Goal: Information Seeking & Learning: Learn about a topic

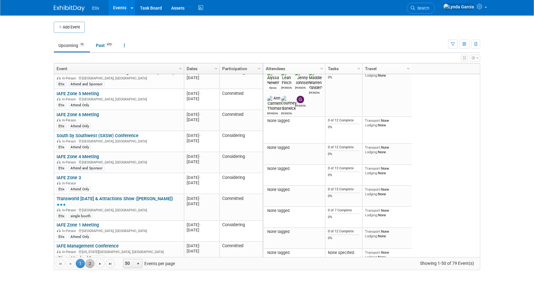
click at [91, 264] on link "2" at bounding box center [89, 263] width 9 height 9
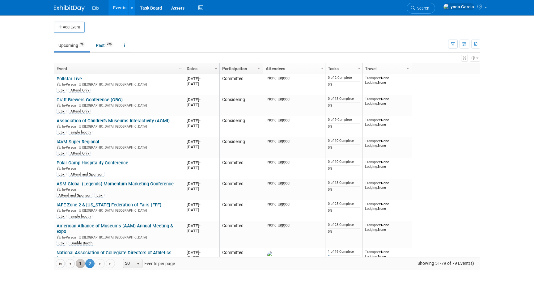
click at [81, 262] on link "1" at bounding box center [80, 263] width 9 height 9
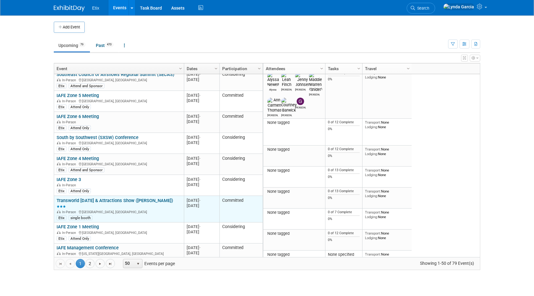
scroll to position [939, 0]
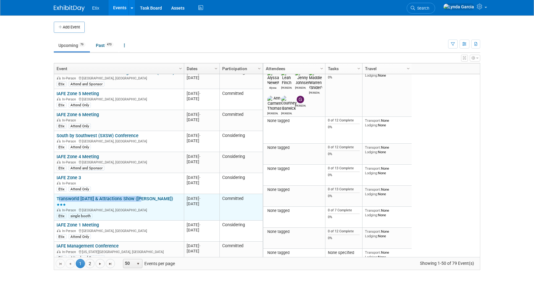
drag, startPoint x: 56, startPoint y: 197, endPoint x: 140, endPoint y: 197, distance: 84.3
click at [140, 198] on td "Transworld Halloween & Attractions Show (HAAS) Transworld Halloween & Attractio…" at bounding box center [119, 207] width 130 height 27
copy link "Transworld Halloween & Attractions Show"
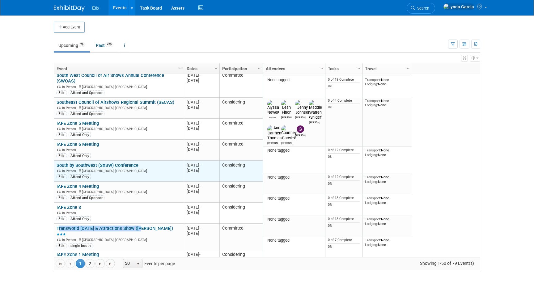
scroll to position [909, 0]
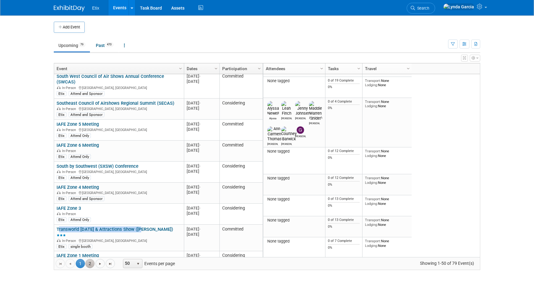
click at [89, 263] on link "2" at bounding box center [89, 263] width 9 height 9
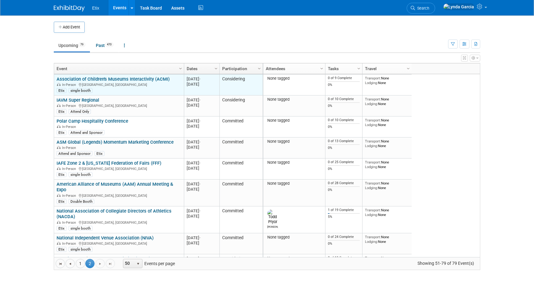
scroll to position [58, 0]
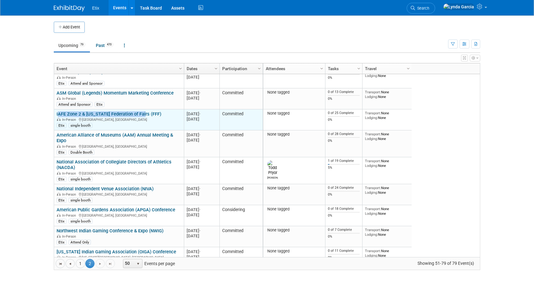
drag, startPoint x: 56, startPoint y: 115, endPoint x: 139, endPoint y: 115, distance: 83.4
click at [139, 115] on td "IAFE Zone 2 & Florida Federation of Fairs (FFF) IAFE Zone 2 & Florida Federatio…" at bounding box center [119, 119] width 130 height 21
copy link "IAFE Zone 2 & Florida Federation of Fairs"
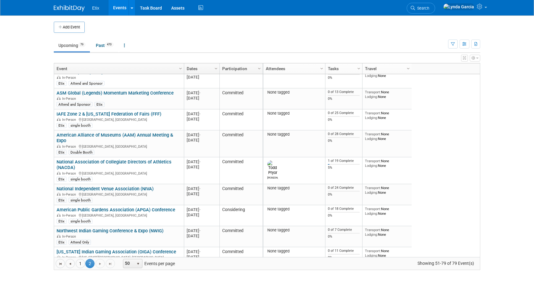
click at [30, 143] on body "Etix Events Add Event Bulk Upload Events Shareable Event Boards Recently Viewed…" at bounding box center [267, 148] width 534 height 296
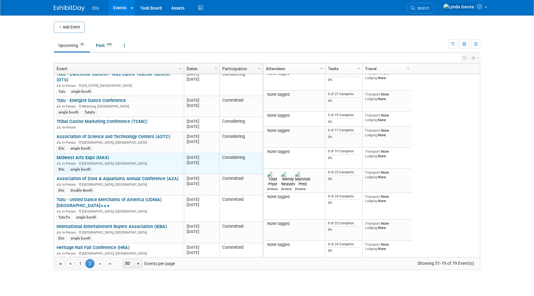
scroll to position [438, 0]
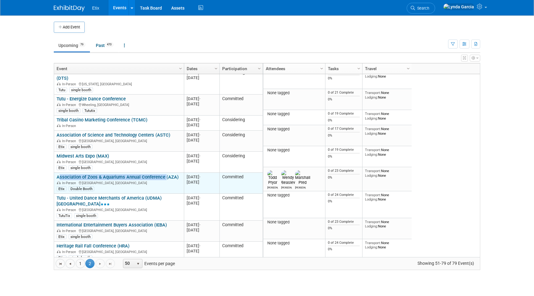
drag, startPoint x: 55, startPoint y: 172, endPoint x: 164, endPoint y: 172, distance: 109.0
click at [164, 173] on td "Association of Zoos & Aquariums Annual Conference (AZA) Association of Zoos & A…" at bounding box center [119, 183] width 130 height 21
copy link "Association of Zoos & Aquariums Annual Conference"
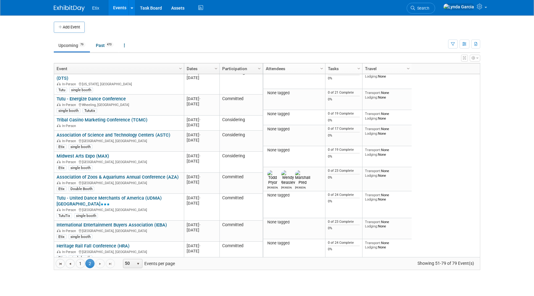
click at [43, 148] on body "Etix Events Add Event Bulk Upload Events Shareable Event Boards Recently Viewed…" at bounding box center [267, 148] width 534 height 296
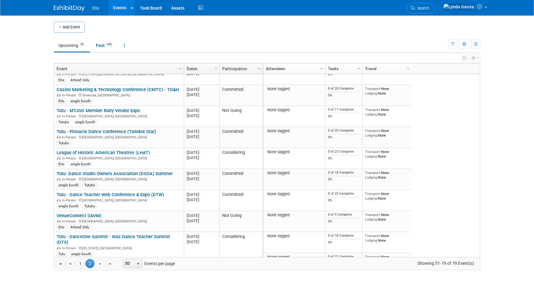
scroll to position [254, 0]
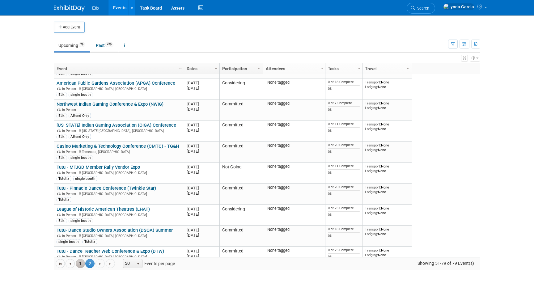
click at [82, 260] on link "1" at bounding box center [80, 263] width 9 height 9
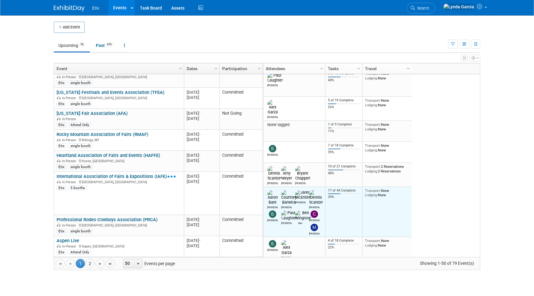
scroll to position [0, 0]
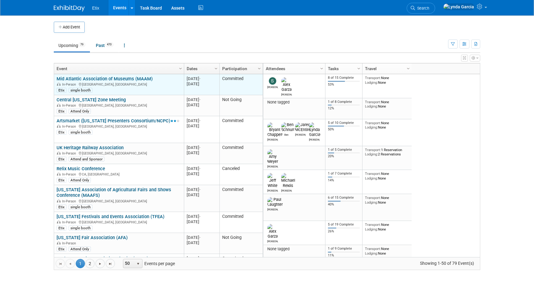
click at [126, 78] on link "Mid Atlantic Association of Museums (MAAM)" at bounding box center [105, 79] width 96 height 6
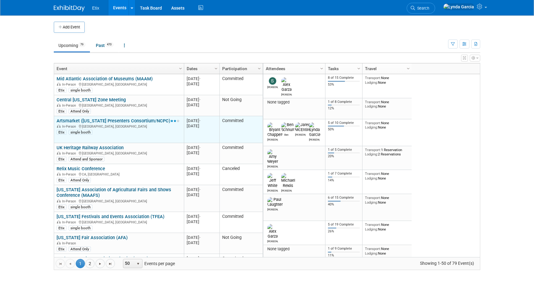
click at [111, 120] on link "Artsmarket ([US_STATE] Presenters Consortium/NCPC)" at bounding box center [118, 121] width 123 height 6
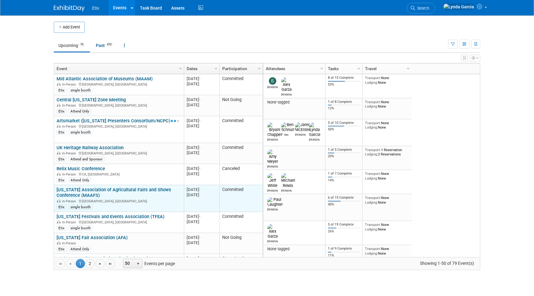
click at [121, 191] on link "[US_STATE] Association of Agricultural Fairs and Shows Conference (MAAFS)" at bounding box center [114, 192] width 115 height 11
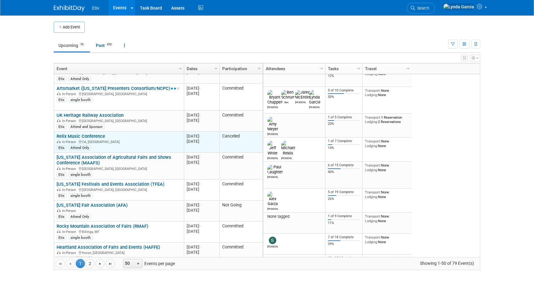
scroll to position [35, 0]
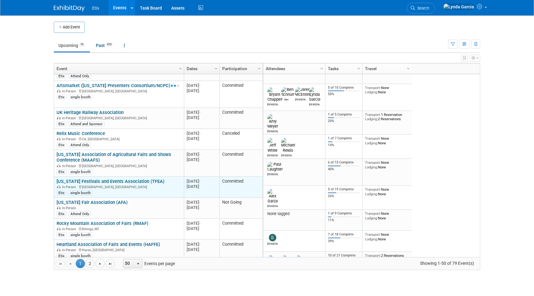
click at [109, 180] on link "[US_STATE] Festivals and Events Association (TFEA)" at bounding box center [111, 181] width 108 height 6
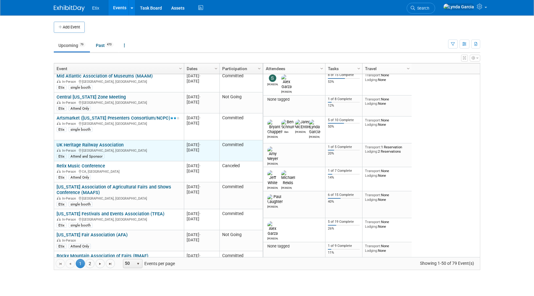
scroll to position [0, 0]
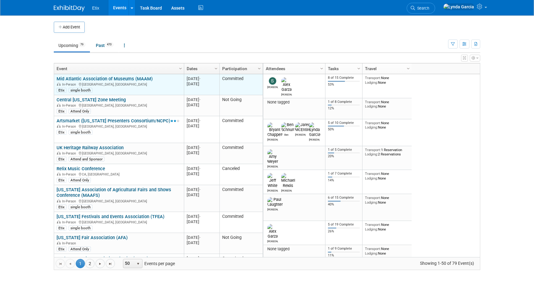
click at [103, 80] on link "Mid Atlantic Association of Museums (MAAM)" at bounding box center [105, 79] width 96 height 6
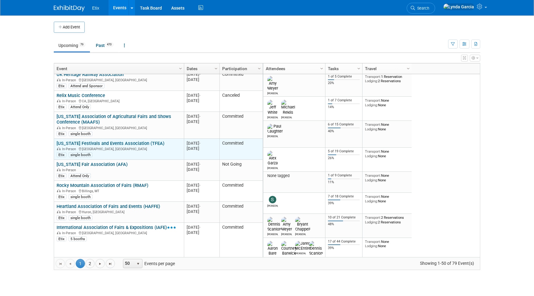
scroll to position [81, 0]
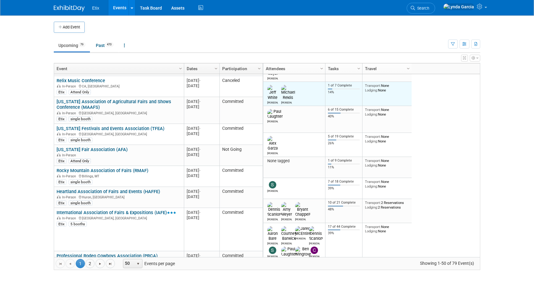
click at [338, 90] on td "1 of 7 Complete 14%" at bounding box center [343, 94] width 37 height 24
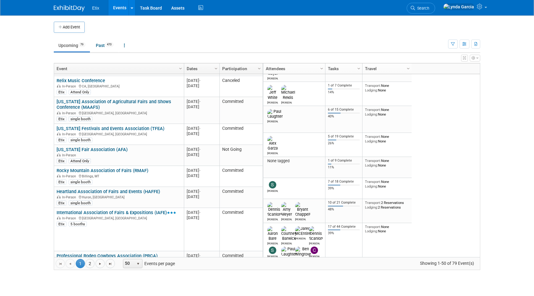
click at [347, 67] on link "Tasks" at bounding box center [343, 68] width 30 height 10
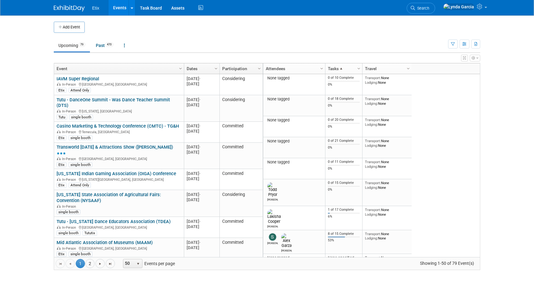
click at [345, 68] on link "Tasks" at bounding box center [343, 68] width 30 height 10
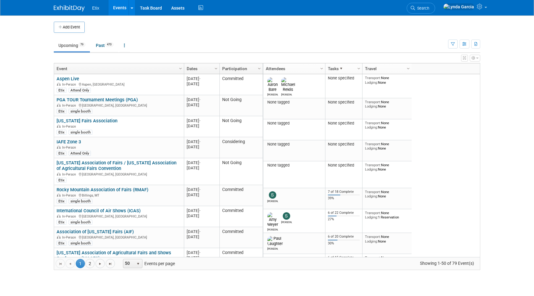
click at [200, 68] on link "Dates" at bounding box center [201, 68] width 29 height 10
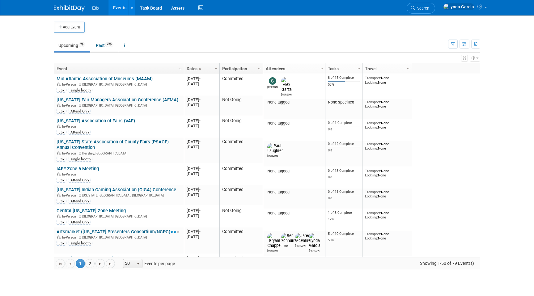
click at [239, 69] on link "Participation" at bounding box center [240, 68] width 36 height 10
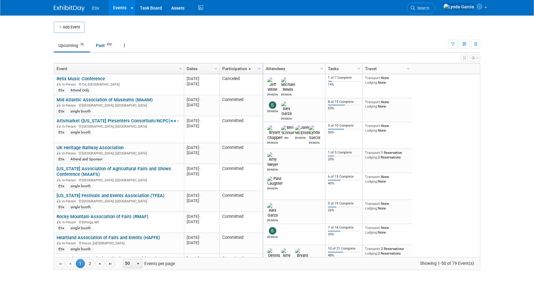
click at [239, 68] on link "Participation" at bounding box center [240, 68] width 36 height 10
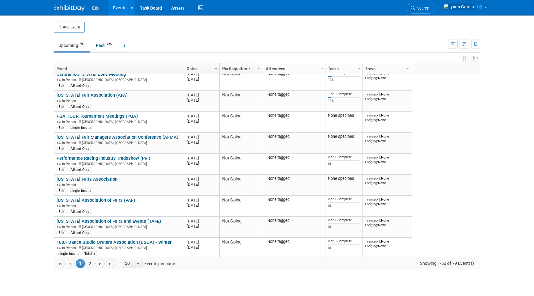
scroll to position [0, 0]
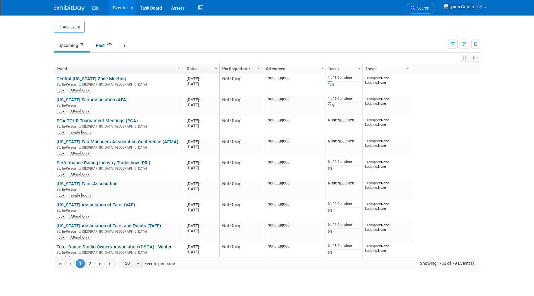
click at [151, 67] on link "Event" at bounding box center [118, 68] width 123 height 10
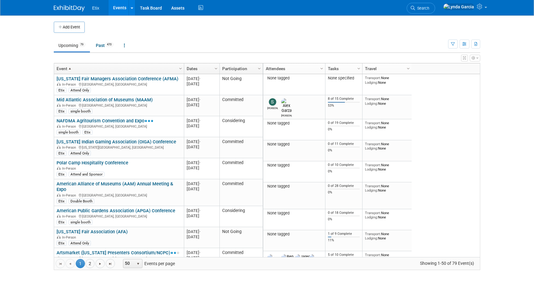
click at [115, 67] on link "Event" at bounding box center [118, 68] width 123 height 10
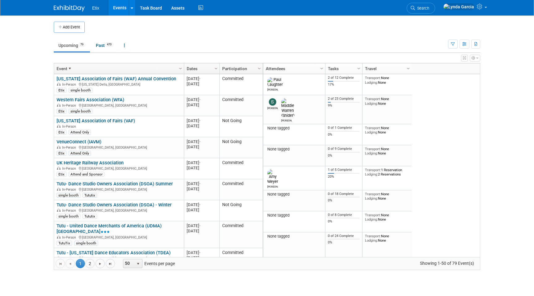
click at [115, 67] on link "Event" at bounding box center [118, 68] width 123 height 10
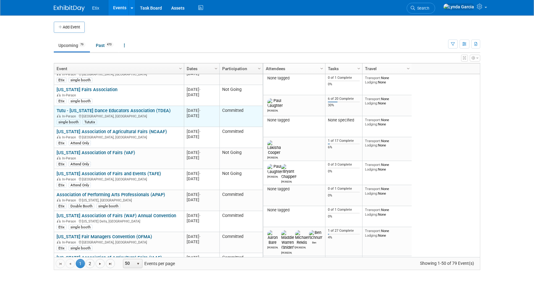
scroll to position [416, 0]
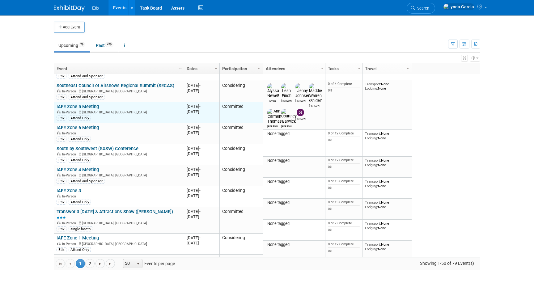
drag, startPoint x: 105, startPoint y: 106, endPoint x: 54, endPoint y: 106, distance: 51.3
click at [54, 106] on td "IAFE Zone 5 Meeting IAFE Zone 5 Meeting In-Person Des Moines, IA Etix Attend On…" at bounding box center [119, 112] width 130 height 21
copy link "IAFE Zone 5 Meeting"
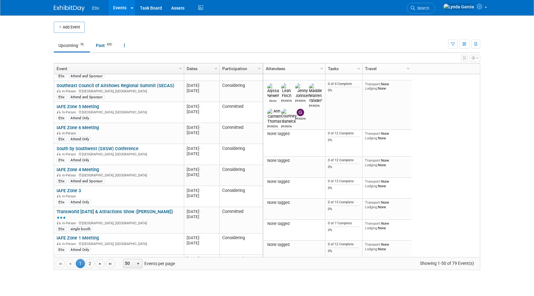
click at [44, 120] on body "Etix Events Add Event Bulk Upload Events Shareable Event Boards Recently Viewed…" at bounding box center [267, 148] width 534 height 296
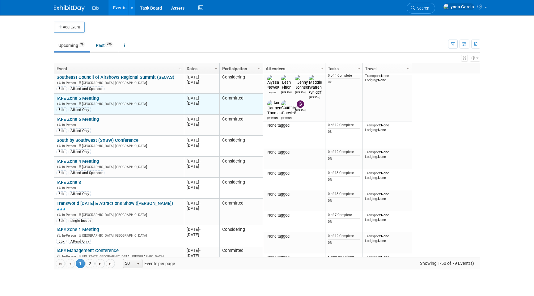
drag, startPoint x: 104, startPoint y: 97, endPoint x: 54, endPoint y: 99, distance: 50.4
click at [54, 99] on td "IAFE Zone 5 Meeting IAFE Zone 5 Meeting In-Person Des Moines, IA Etix Attend On…" at bounding box center [119, 104] width 130 height 21
copy link "IAFE Zone 5 Meeting"
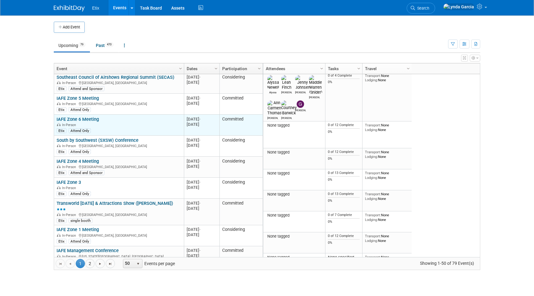
drag, startPoint x: 99, startPoint y: 120, endPoint x: 54, endPoint y: 121, distance: 44.5
click at [54, 121] on td "IAFE Zone 6 Meeting IAFE Zone 6 Meeting In-Person Etix Attend Only" at bounding box center [119, 125] width 130 height 21
copy link "IAFE Zone 6 Meeting"
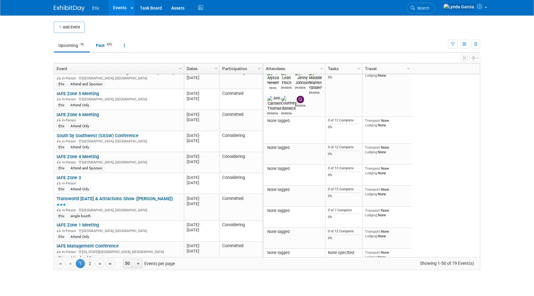
drag, startPoint x: 102, startPoint y: 158, endPoint x: 52, endPoint y: 158, distance: 50.0
click at [52, 158] on div "Add Event New Event Duplicate Event Warning There is another event in your work…" at bounding box center [266, 148] width 435 height 267
click at [37, 159] on body "Etix Events Add Event Bulk Upload Events Shareable Event Boards Recently Viewed…" at bounding box center [267, 148] width 534 height 296
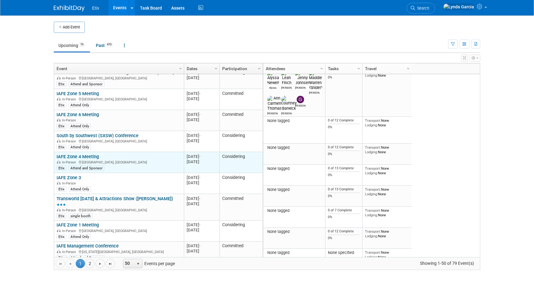
drag, startPoint x: 100, startPoint y: 155, endPoint x: 54, endPoint y: 157, distance: 46.0
click at [54, 157] on td "IAFE Zone 4 Meeting IAFE Zone 4 Meeting In-Person St. Cloud, MN Etix Attend and…" at bounding box center [119, 162] width 130 height 21
copy link "IAFE Zone 4 Meeting"
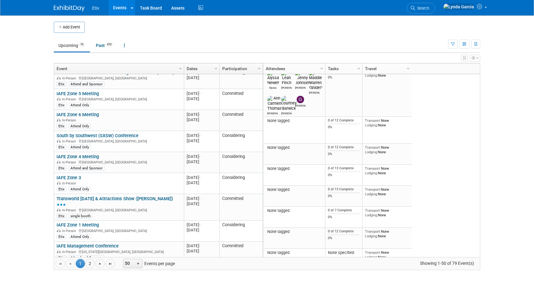
drag, startPoint x: 84, startPoint y: 177, endPoint x: 53, endPoint y: 176, distance: 31.2
click at [53, 176] on div "Add Event New Event Duplicate Event Warning There is another event in your work…" at bounding box center [266, 148] width 435 height 267
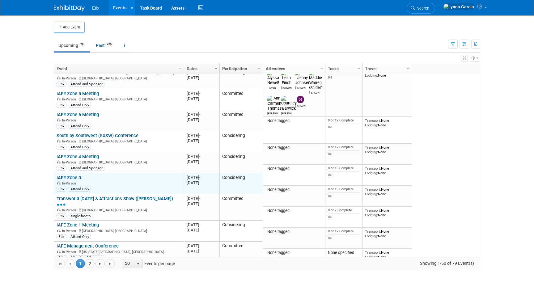
drag, startPoint x: 85, startPoint y: 177, endPoint x: 54, endPoint y: 178, distance: 30.6
click at [54, 178] on td "IAFE Zone 3 IAFE Zone 3 In-Person Etix Attend Only" at bounding box center [119, 183] width 130 height 21
copy link "IAFE Zone 3"
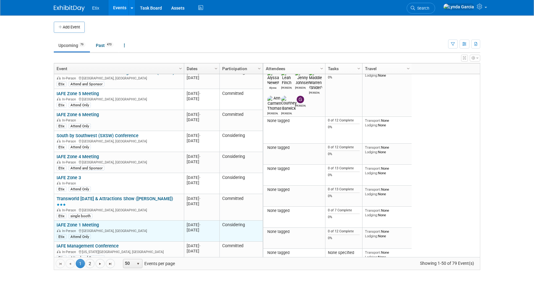
drag, startPoint x: 99, startPoint y: 218, endPoint x: 55, endPoint y: 220, distance: 44.5
click at [55, 220] on td "IAFE Zone 1 Meeting IAFE Zone 1 Meeting In-Person Breinigsville, PA Etix Attend…" at bounding box center [119, 230] width 130 height 21
copy link "IAFE Zone 1 Meeting"
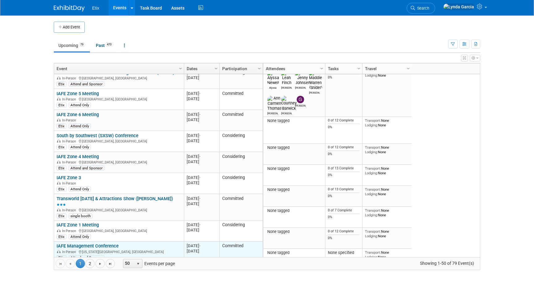
drag, startPoint x: 121, startPoint y: 240, endPoint x: 54, endPoint y: 240, distance: 66.4
click at [54, 241] on td "IAFE Management Conference IAFE Management Conference In-Person Kansas City, MO…" at bounding box center [119, 251] width 130 height 21
copy link "IAFE Management Conference"
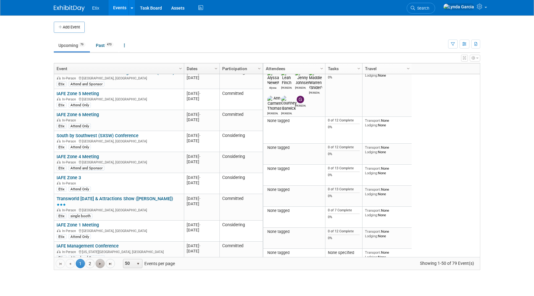
click at [100, 266] on link "Go to the next page" at bounding box center [99, 263] width 9 height 9
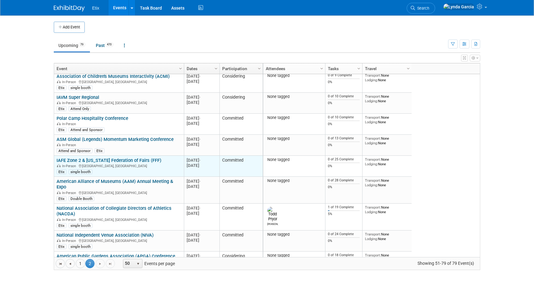
scroll to position [58, 0]
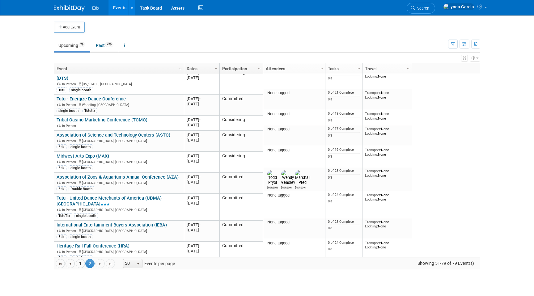
click at [235, 71] on link "Participation" at bounding box center [240, 68] width 36 height 10
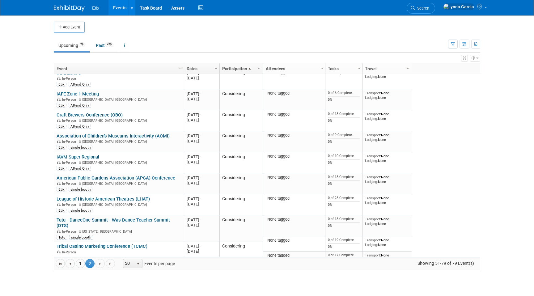
scroll to position [0, 0]
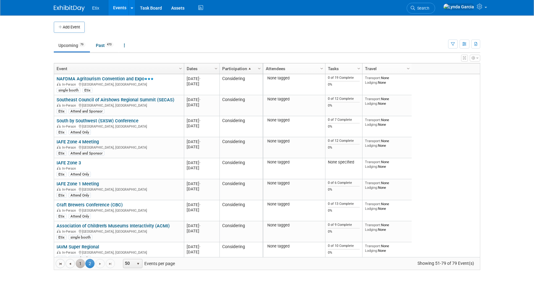
click at [79, 267] on link "1" at bounding box center [80, 263] width 9 height 9
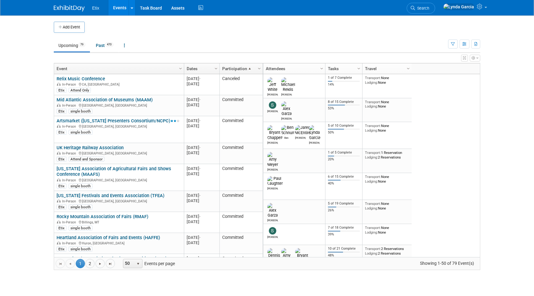
click at [137, 69] on link "Event" at bounding box center [118, 68] width 123 height 10
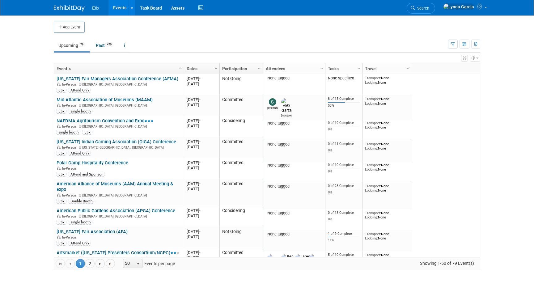
click at [137, 69] on link "Event" at bounding box center [118, 68] width 123 height 10
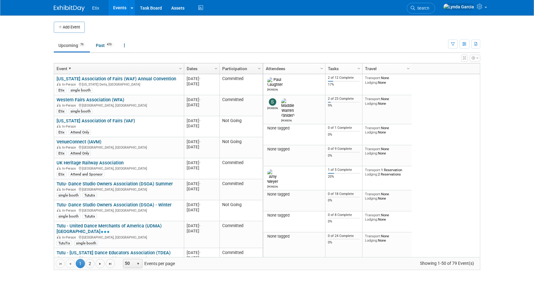
click at [137, 69] on link "Event" at bounding box center [118, 68] width 123 height 10
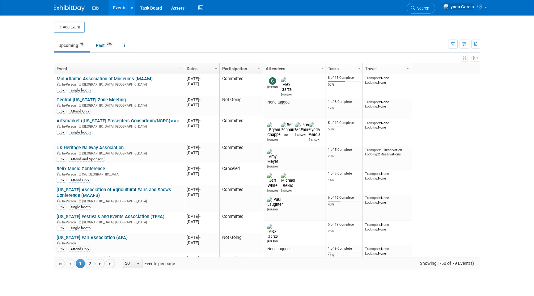
click at [137, 69] on link "Event" at bounding box center [118, 68] width 123 height 10
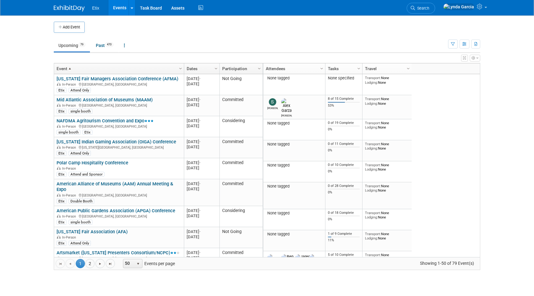
click at [137, 69] on link "Event" at bounding box center [118, 68] width 123 height 10
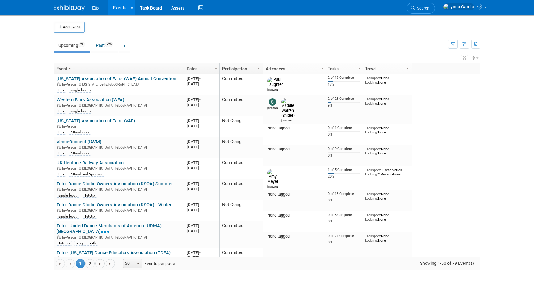
click at [150, 65] on link "Event" at bounding box center [118, 68] width 123 height 10
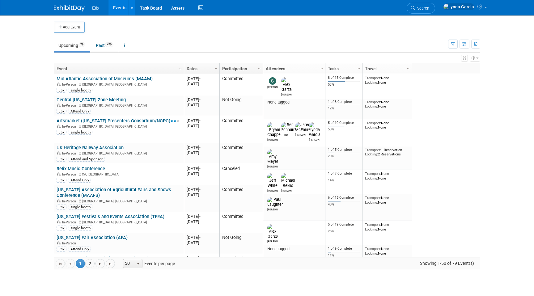
click at [242, 66] on link "Participation" at bounding box center [240, 68] width 36 height 10
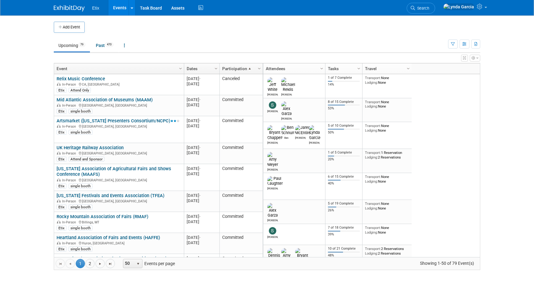
click at [156, 69] on link "Event" at bounding box center [118, 68] width 123 height 10
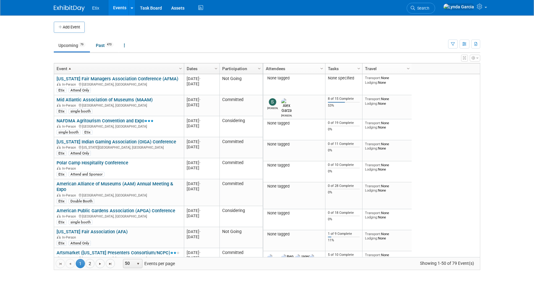
click at [235, 67] on link "Participation" at bounding box center [240, 68] width 36 height 10
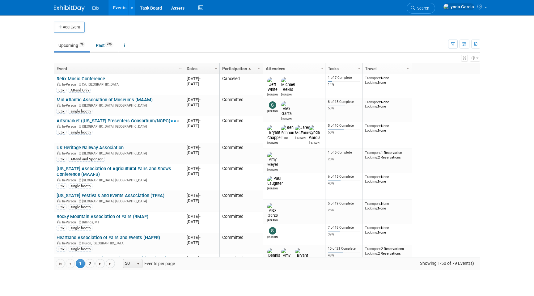
click at [235, 67] on link "Participation" at bounding box center [240, 68] width 36 height 10
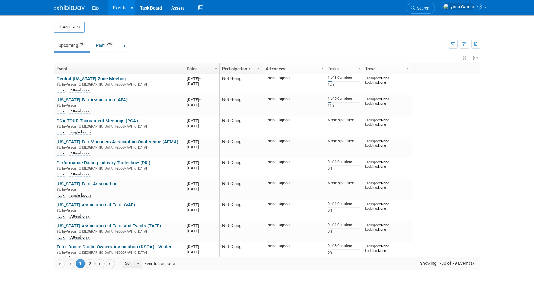
click at [235, 67] on link "Participation" at bounding box center [240, 68] width 36 height 10
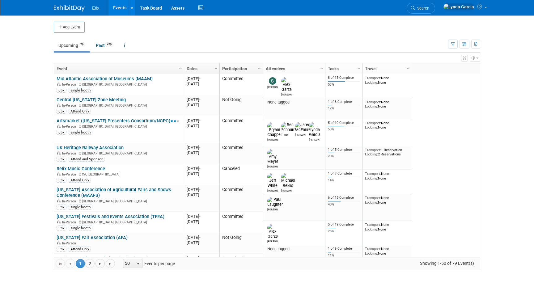
click at [145, 70] on link "Event" at bounding box center [118, 68] width 123 height 10
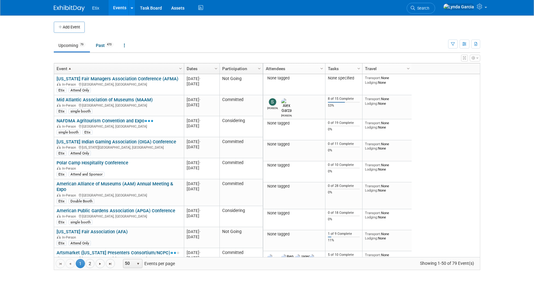
click at [145, 70] on link "Event" at bounding box center [118, 68] width 123 height 10
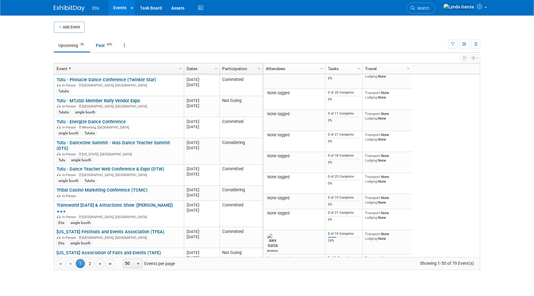
scroll to position [237, 0]
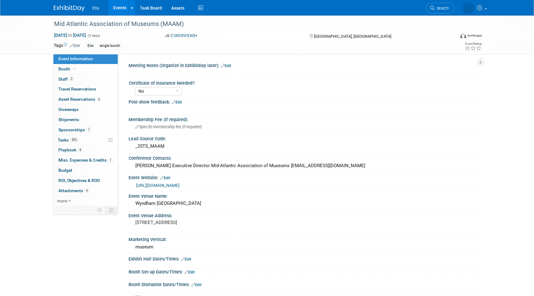
select select "No"
click at [76, 144] on link "53% Tasks 53%" at bounding box center [85, 140] width 64 height 10
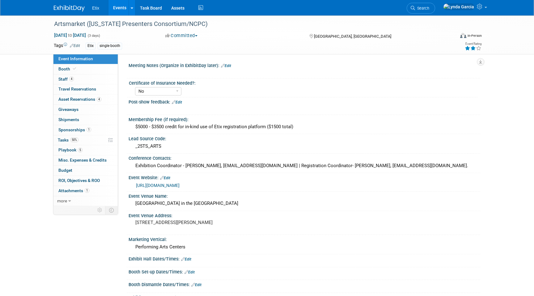
select select "No"
click at [92, 141] on link "50% Tasks 50%" at bounding box center [85, 140] width 64 height 10
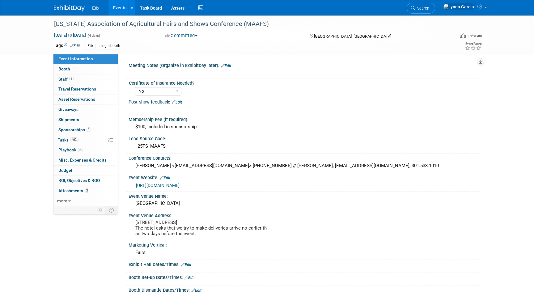
select select "No"
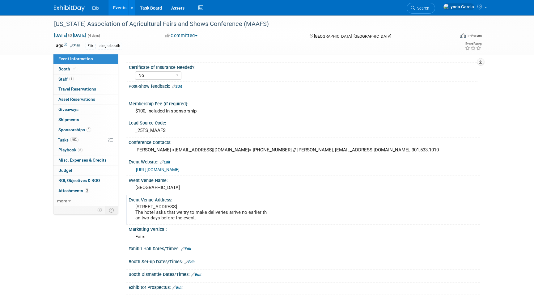
scroll to position [22, 0]
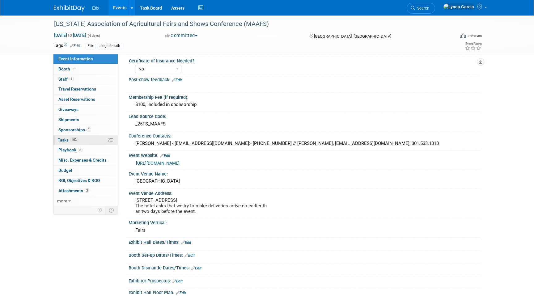
click at [83, 142] on link "40% Tasks 40%" at bounding box center [85, 140] width 64 height 10
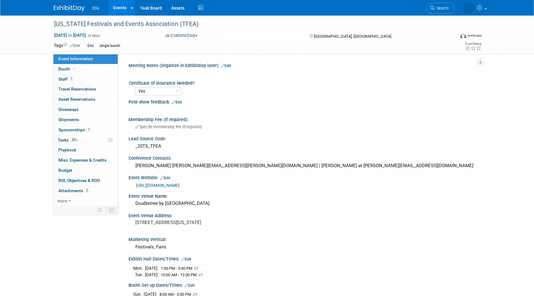
select select "Yes"
click at [86, 139] on link "26% Tasks 26%" at bounding box center [85, 140] width 64 height 10
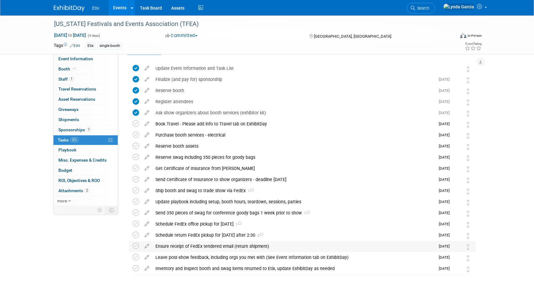
scroll to position [13, 0]
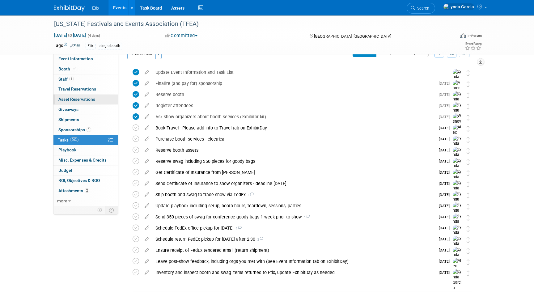
click at [82, 101] on span "Asset Reservations 0" at bounding box center [76, 99] width 37 height 5
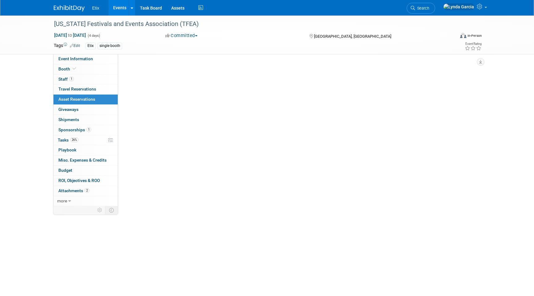
scroll to position [0, 0]
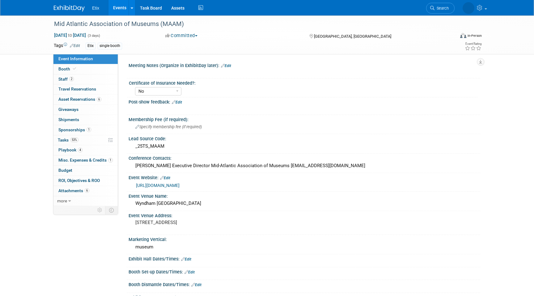
select select "No"
click at [86, 99] on span "Asset Reservations 6" at bounding box center [79, 99] width 43 height 5
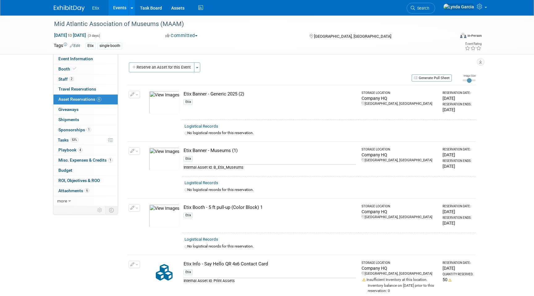
click at [163, 100] on img at bounding box center [164, 102] width 31 height 23
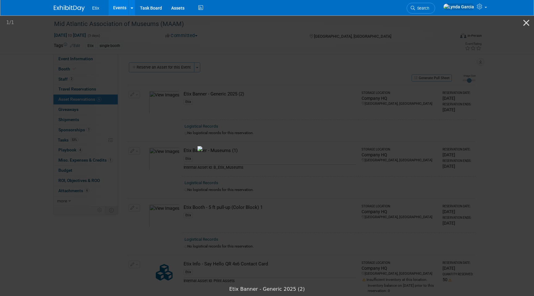
click at [247, 151] on img at bounding box center [266, 148] width 139 height 5
click at [250, 151] on img at bounding box center [266, 148] width 139 height 5
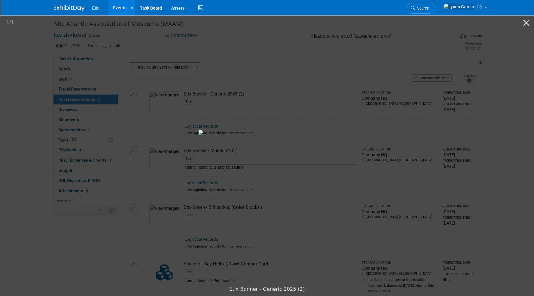
drag, startPoint x: 250, startPoint y: 183, endPoint x: 266, endPoint y: 166, distance: 23.4
click at [266, 135] on img at bounding box center [266, 132] width 137 height 5
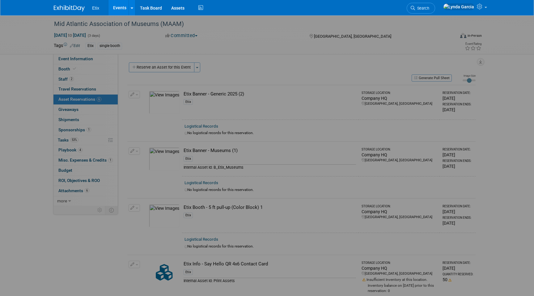
drag, startPoint x: 266, startPoint y: 166, endPoint x: 268, endPoint y: 29, distance: 136.8
click at [268, 14] on img at bounding box center [266, 12] width 121 height 4
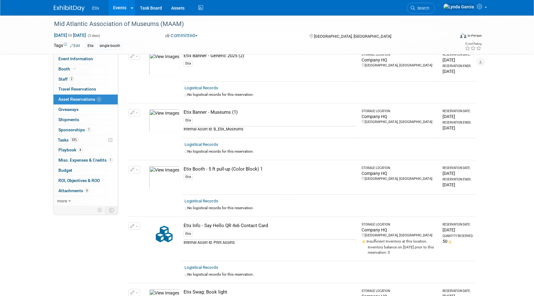
scroll to position [39, 0]
click at [165, 121] on img at bounding box center [164, 120] width 31 height 23
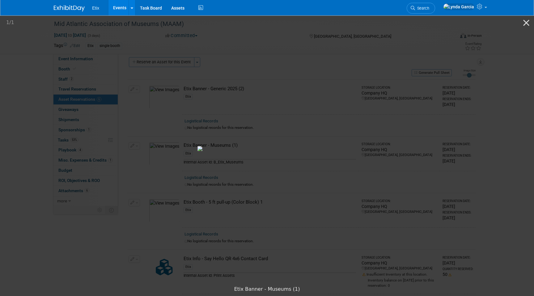
scroll to position [0, 0]
click at [482, 44] on picture at bounding box center [267, 149] width 534 height 268
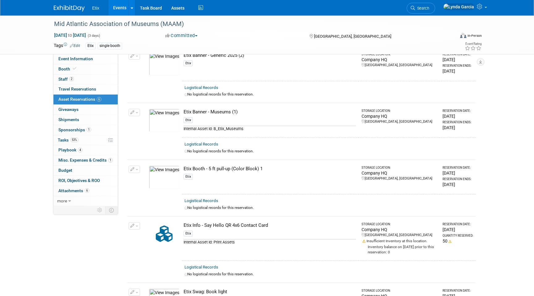
click at [160, 175] on img at bounding box center [164, 177] width 31 height 23
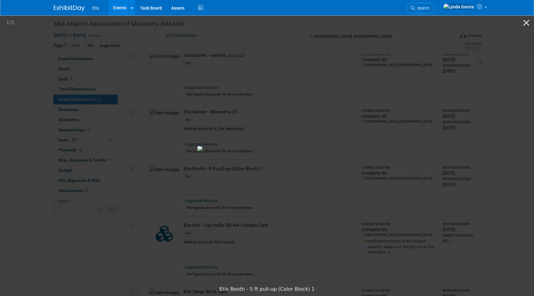
click at [400, 111] on picture at bounding box center [267, 149] width 534 height 268
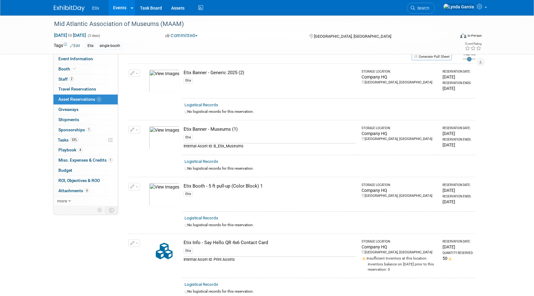
scroll to position [0, 0]
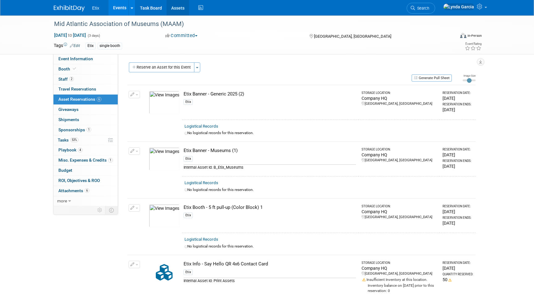
click at [180, 8] on link "Assets" at bounding box center [177, 7] width 23 height 15
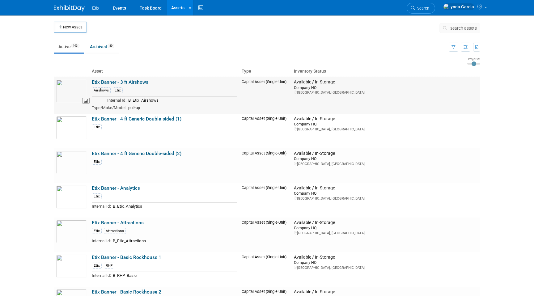
click at [84, 83] on img at bounding box center [71, 90] width 31 height 23
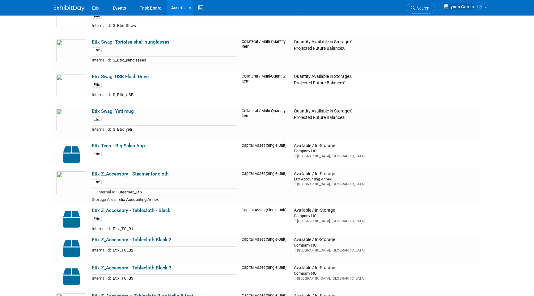
scroll to position [3340, 0]
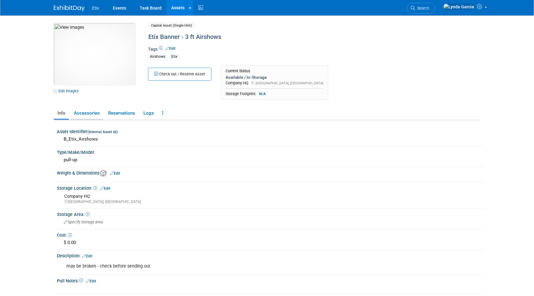
click at [91, 111] on link "Accessories" at bounding box center [86, 113] width 33 height 11
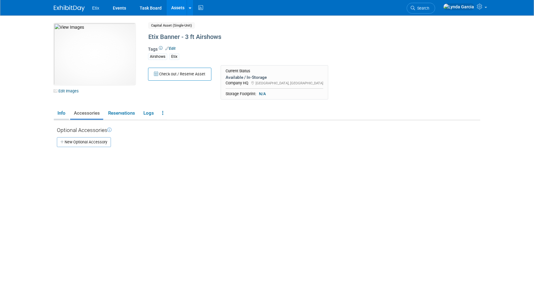
click at [60, 110] on link "Info" at bounding box center [61, 113] width 15 height 11
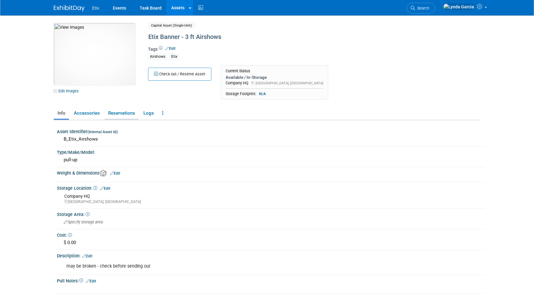
click at [124, 113] on link "Reservations" at bounding box center [121, 113] width 34 height 11
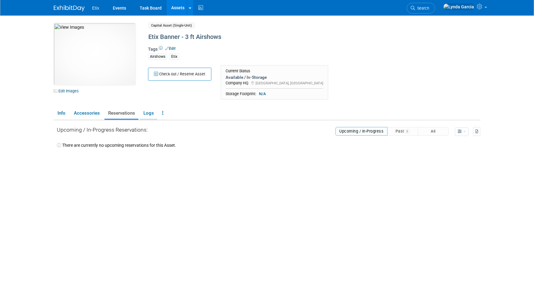
click at [148, 113] on link "Logs" at bounding box center [149, 113] width 18 height 11
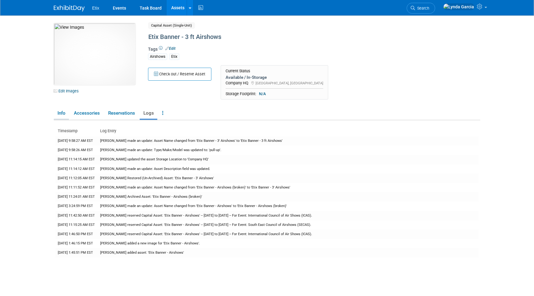
click at [65, 114] on link "Info" at bounding box center [61, 113] width 15 height 11
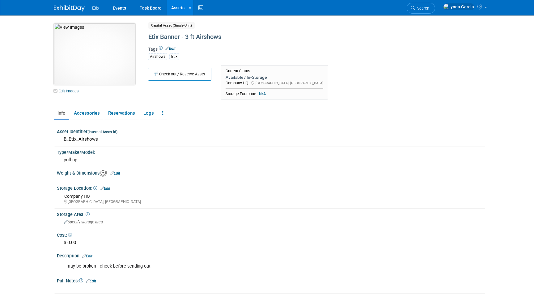
click at [105, 68] on img at bounding box center [95, 54] width 82 height 62
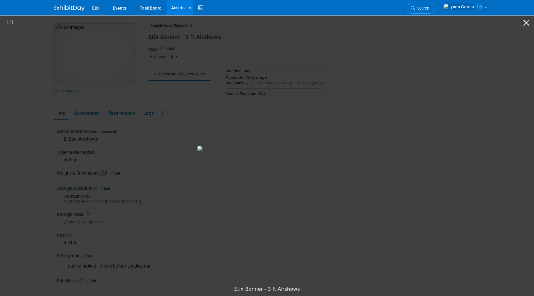
click at [197, 146] on img at bounding box center [266, 148] width 139 height 5
click at [190, 146] on img at bounding box center [259, 148] width 139 height 5
click at [77, 138] on picture at bounding box center [267, 149] width 534 height 268
